Goal: Task Accomplishment & Management: Manage account settings

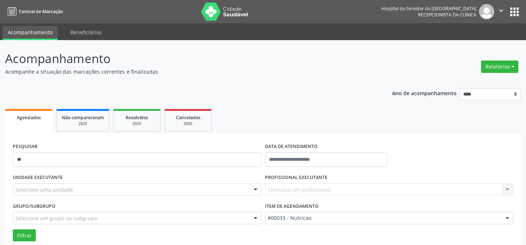
type input "*"
click at [73, 190] on div "Selecione uma unidade" at bounding box center [137, 189] width 248 height 12
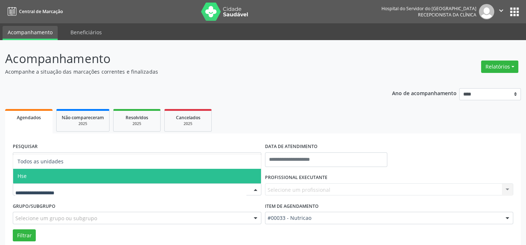
click at [63, 174] on span "Hse" at bounding box center [137, 176] width 248 height 15
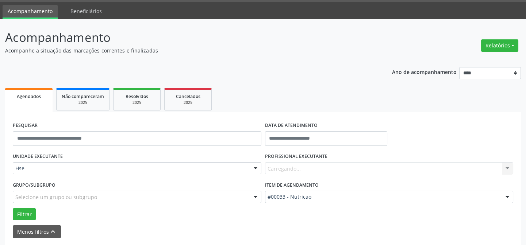
scroll to position [33, 0]
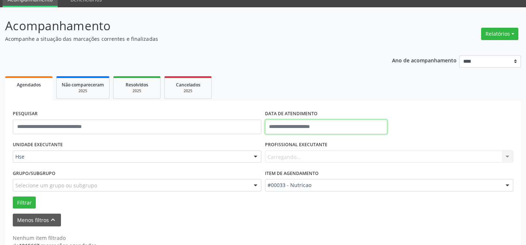
click at [289, 124] on input "text" at bounding box center [326, 127] width 122 height 15
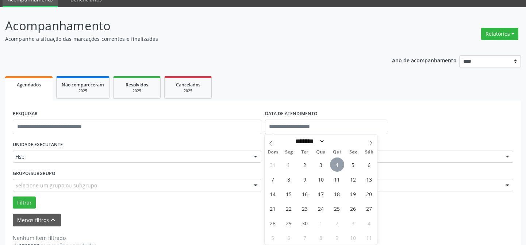
click at [338, 163] on span "4" at bounding box center [337, 165] width 14 height 14
type input "**********"
click at [338, 163] on span "4" at bounding box center [337, 165] width 14 height 14
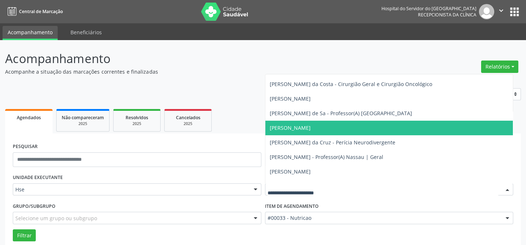
scroll to position [66, 0]
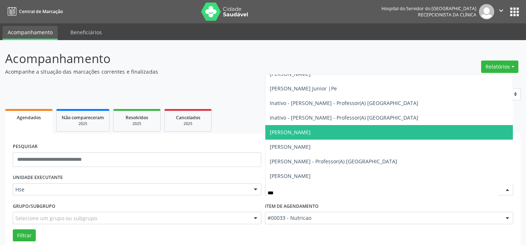
type input "****"
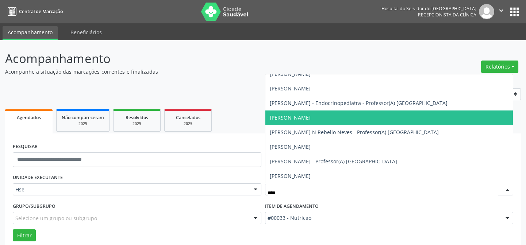
click at [324, 117] on span "[PERSON_NAME]" at bounding box center [389, 118] width 248 height 15
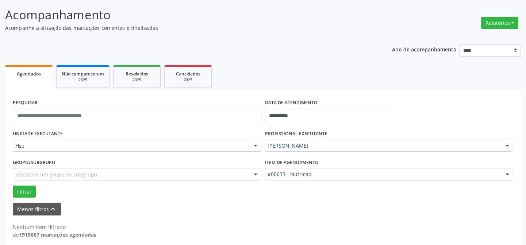
scroll to position [49, 0]
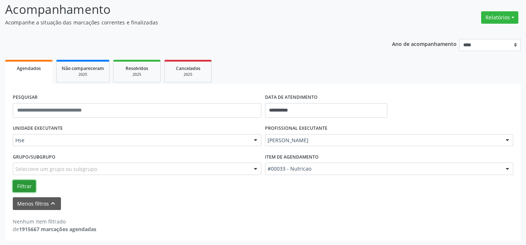
click at [23, 186] on button "Filtrar" at bounding box center [24, 186] width 23 height 12
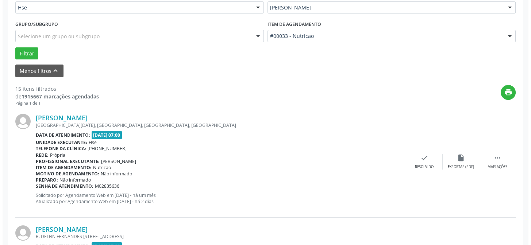
scroll to position [215, 0]
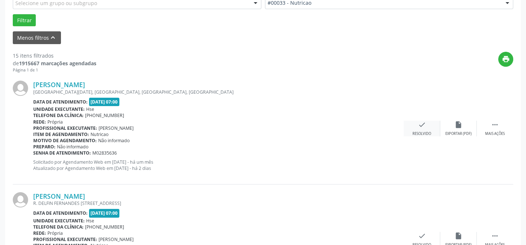
click at [422, 128] on icon "check" at bounding box center [422, 125] width 8 height 8
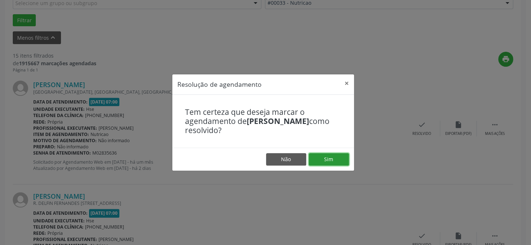
click at [326, 161] on button "Sim" at bounding box center [329, 159] width 40 height 12
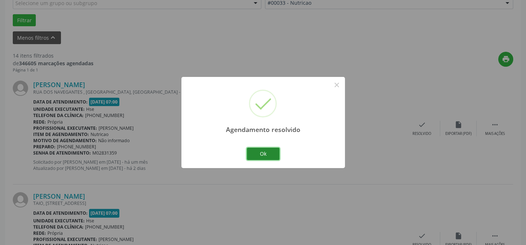
click at [271, 154] on button "Ok" at bounding box center [263, 154] width 33 height 12
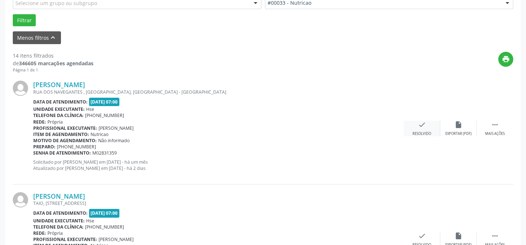
click at [425, 121] on icon "check" at bounding box center [422, 125] width 8 height 8
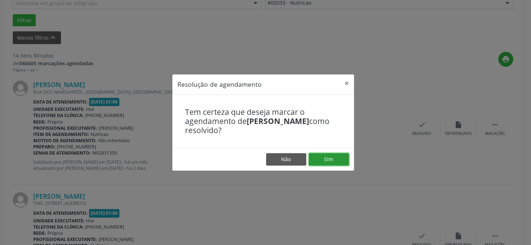
click at [315, 159] on button "Sim" at bounding box center [329, 159] width 40 height 12
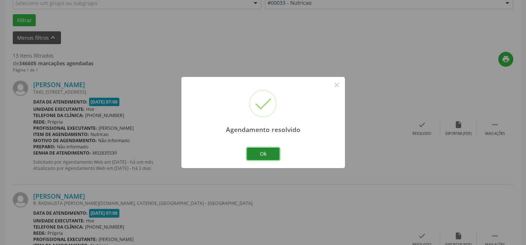
click at [268, 154] on button "Ok" at bounding box center [263, 154] width 33 height 12
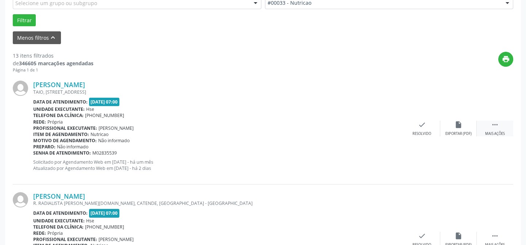
click at [498, 127] on icon "" at bounding box center [495, 125] width 8 height 8
click at [461, 125] on icon "alarm_off" at bounding box center [458, 125] width 8 height 8
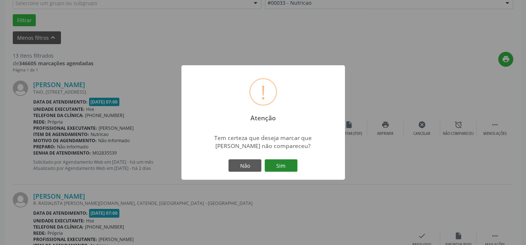
click at [284, 163] on button "Sim" at bounding box center [280, 165] width 33 height 12
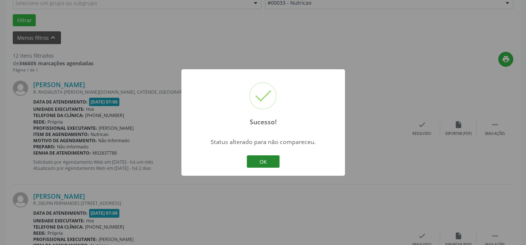
click at [272, 159] on button "OK" at bounding box center [263, 161] width 33 height 12
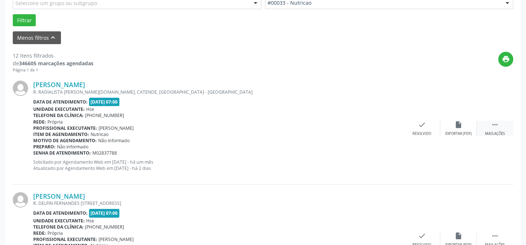
click at [499, 121] on div " Mais ações" at bounding box center [494, 129] width 36 height 16
click at [461, 128] on icon "alarm_off" at bounding box center [458, 125] width 8 height 8
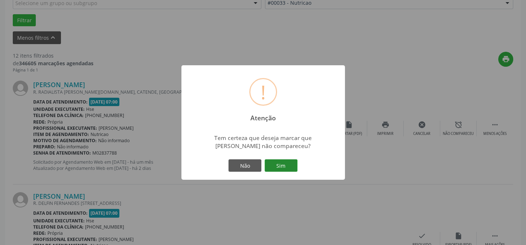
click at [286, 166] on button "Sim" at bounding box center [280, 165] width 33 height 12
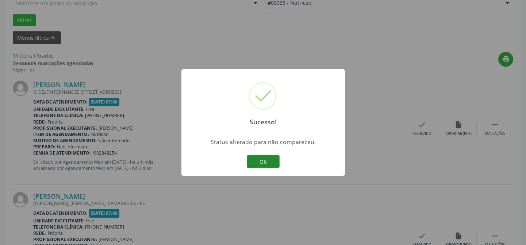
click at [270, 163] on button "OK" at bounding box center [263, 161] width 33 height 12
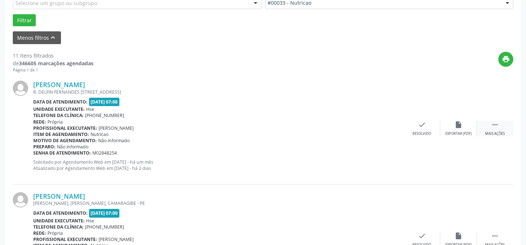
click at [491, 126] on icon "" at bounding box center [495, 125] width 8 height 8
click at [455, 125] on icon "alarm_off" at bounding box center [458, 125] width 8 height 8
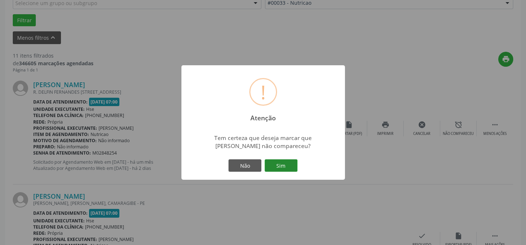
click at [281, 162] on button "Sim" at bounding box center [280, 165] width 33 height 12
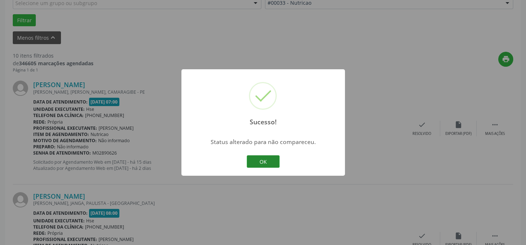
click at [272, 162] on button "OK" at bounding box center [263, 161] width 33 height 12
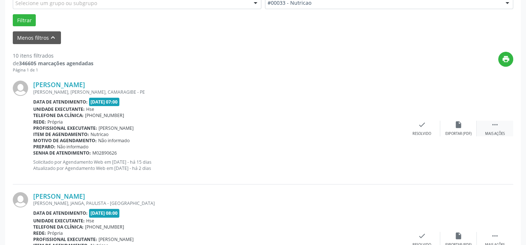
click at [496, 124] on icon "" at bounding box center [495, 125] width 8 height 8
click at [456, 125] on icon "alarm_off" at bounding box center [458, 125] width 8 height 8
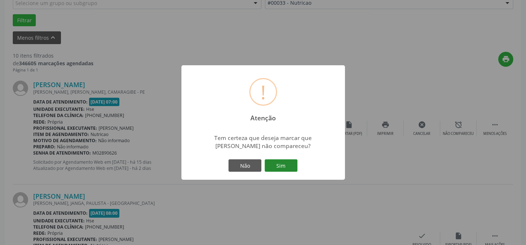
click at [290, 168] on button "Sim" at bounding box center [280, 165] width 33 height 12
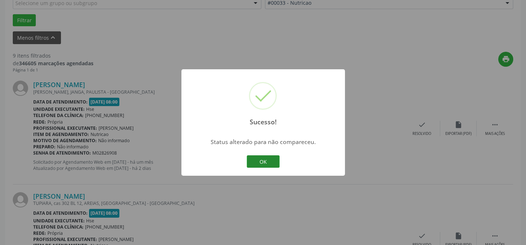
click at [271, 162] on button "OK" at bounding box center [263, 161] width 33 height 12
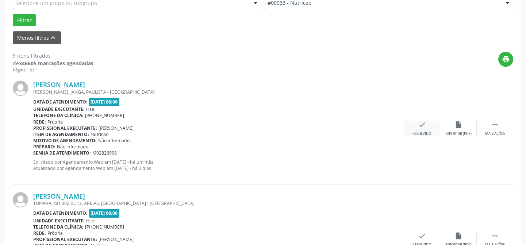
click at [419, 126] on icon "check" at bounding box center [422, 125] width 8 height 8
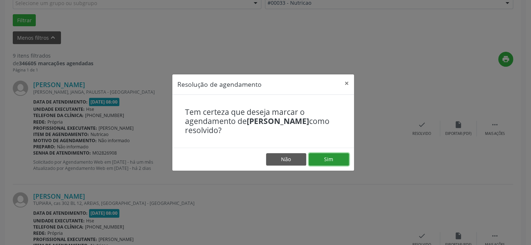
click at [329, 156] on button "Sim" at bounding box center [329, 159] width 40 height 12
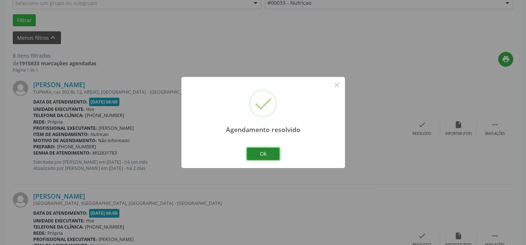
click at [265, 155] on button "Ok" at bounding box center [263, 154] width 33 height 12
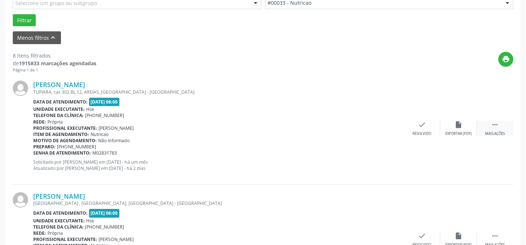
click at [489, 130] on div " Mais ações" at bounding box center [494, 129] width 36 height 16
click at [460, 125] on icon "alarm_off" at bounding box center [458, 125] width 8 height 8
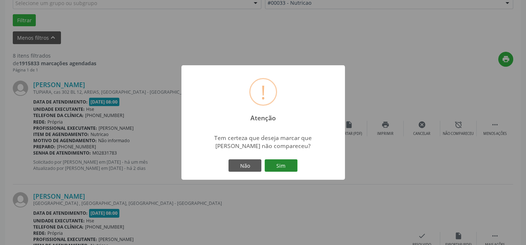
click at [285, 168] on button "Sim" at bounding box center [280, 165] width 33 height 12
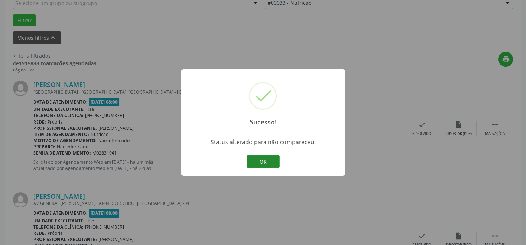
click at [270, 163] on button "OK" at bounding box center [263, 161] width 33 height 12
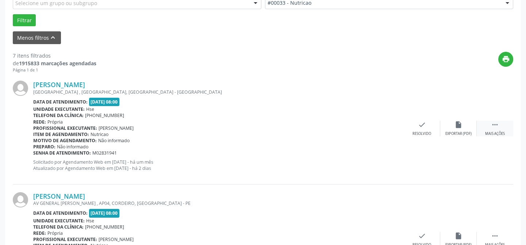
click at [495, 125] on icon "" at bounding box center [495, 125] width 8 height 8
click at [461, 124] on icon "alarm_off" at bounding box center [458, 125] width 8 height 8
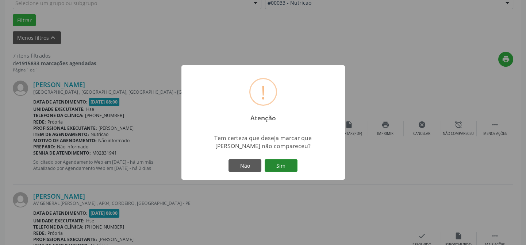
click at [279, 160] on button "Sim" at bounding box center [280, 165] width 33 height 12
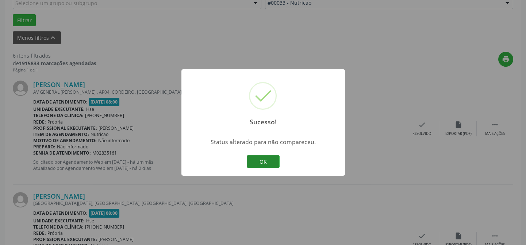
click at [275, 160] on button "OK" at bounding box center [263, 161] width 33 height 12
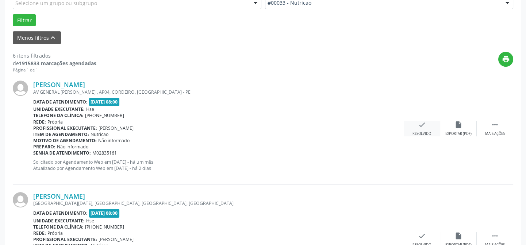
click at [415, 123] on div "check Resolvido" at bounding box center [421, 129] width 36 height 16
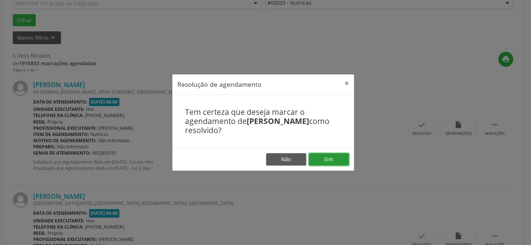
click at [335, 158] on button "Sim" at bounding box center [329, 159] width 40 height 12
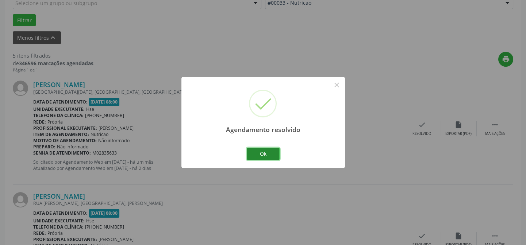
click at [266, 154] on button "Ok" at bounding box center [263, 154] width 33 height 12
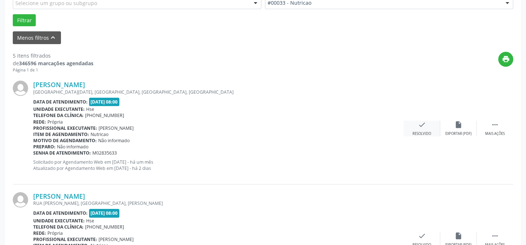
click at [417, 127] on div "check Resolvido" at bounding box center [421, 129] width 36 height 16
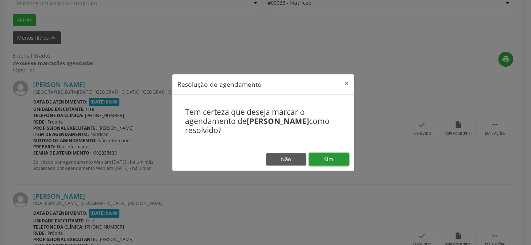
click at [330, 160] on button "Sim" at bounding box center [329, 159] width 40 height 12
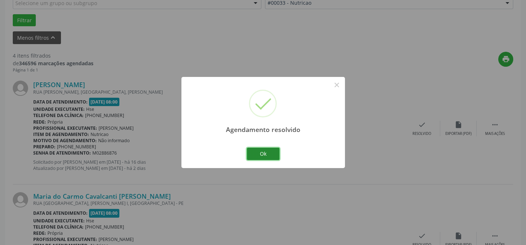
click at [266, 154] on button "Ok" at bounding box center [263, 154] width 33 height 12
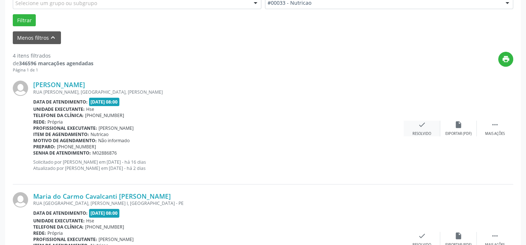
click at [423, 121] on icon "check" at bounding box center [422, 125] width 8 height 8
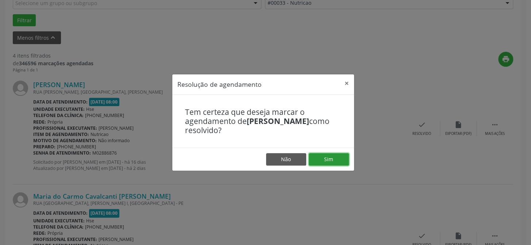
click at [328, 158] on button "Sim" at bounding box center [329, 159] width 40 height 12
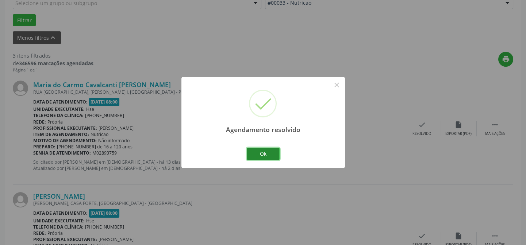
click at [270, 152] on button "Ok" at bounding box center [263, 154] width 33 height 12
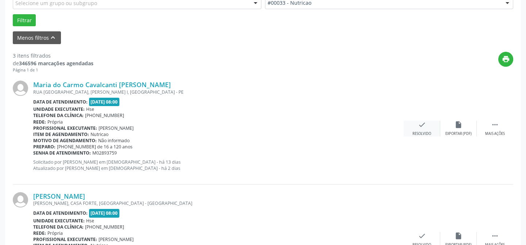
click at [424, 124] on icon "check" at bounding box center [422, 125] width 8 height 8
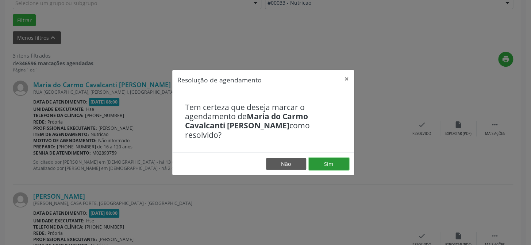
click at [332, 158] on button "Sim" at bounding box center [329, 164] width 40 height 12
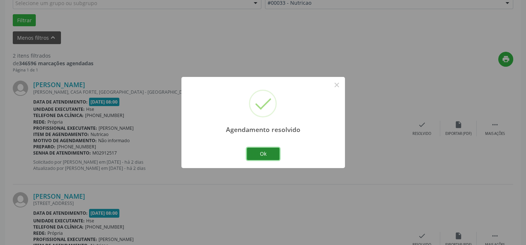
click at [269, 154] on button "Ok" at bounding box center [263, 154] width 33 height 12
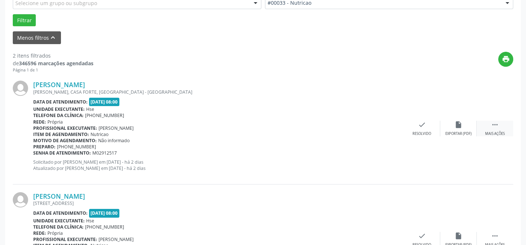
click at [497, 128] on icon "" at bounding box center [495, 125] width 8 height 8
click at [459, 127] on icon "alarm_off" at bounding box center [458, 125] width 8 height 8
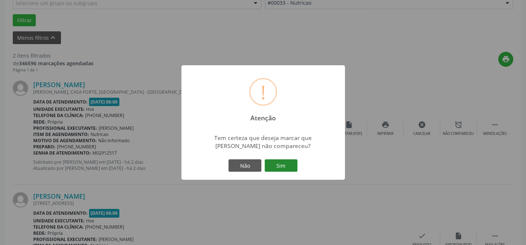
click at [285, 166] on button "Sim" at bounding box center [280, 165] width 33 height 12
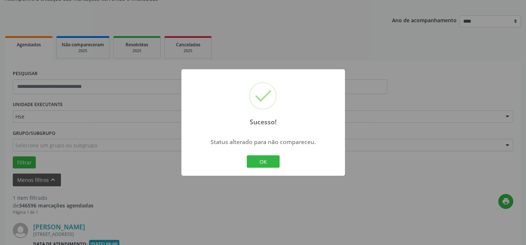
scroll to position [167, 0]
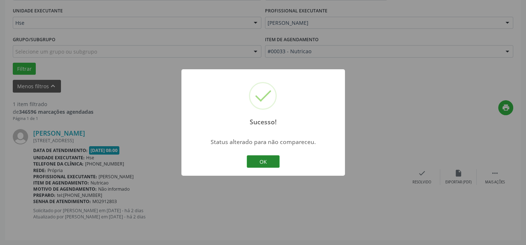
click at [274, 161] on button "OK" at bounding box center [263, 161] width 33 height 12
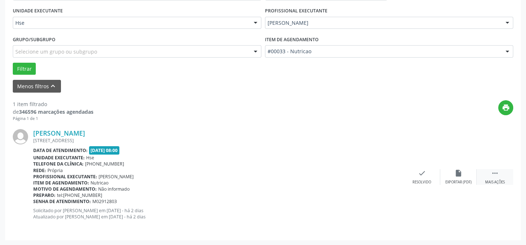
click at [493, 176] on icon "" at bounding box center [495, 173] width 8 height 8
click at [461, 175] on icon "alarm_off" at bounding box center [458, 173] width 8 height 8
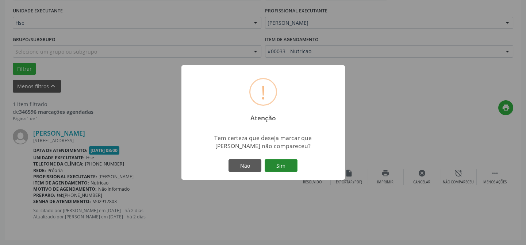
click at [289, 167] on button "Sim" at bounding box center [280, 165] width 33 height 12
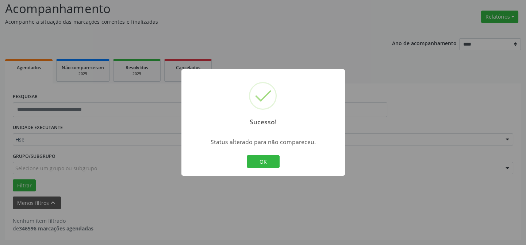
scroll to position [49, 0]
click at [268, 162] on button "OK" at bounding box center [263, 161] width 33 height 12
